Goal: Find specific page/section: Find specific page/section

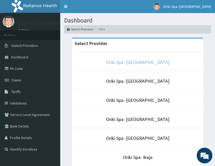
click at [147, 63] on link "Oriki Spa- [GEOGRAPHIC_DATA]" at bounding box center [137, 62] width 63 height 6
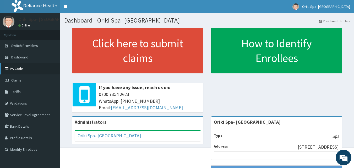
click at [11, 73] on link "PA Code" at bounding box center [30, 69] width 60 height 12
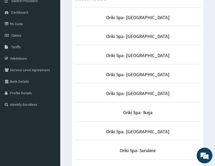
scroll to position [46, 0]
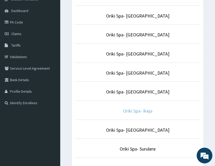
click at [131, 112] on link "Oriki Spa- Ikeja" at bounding box center [137, 111] width 29 height 6
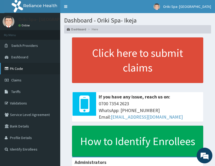
click at [6, 65] on link "PA Code" at bounding box center [30, 69] width 60 height 12
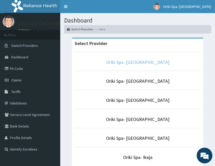
click at [130, 65] on link "Oriki Spa- [GEOGRAPHIC_DATA]" at bounding box center [137, 62] width 63 height 6
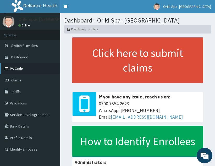
click at [19, 67] on link "PA Code" at bounding box center [30, 69] width 60 height 12
